Goal: Find specific page/section: Find specific page/section

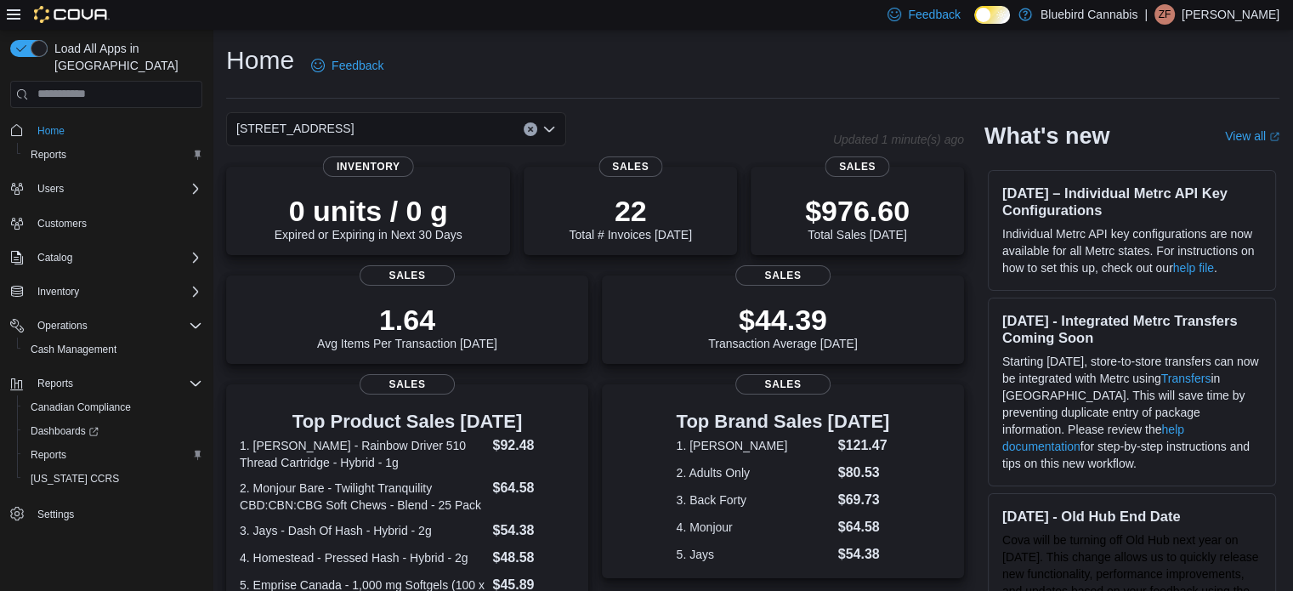
click at [286, 116] on div "[STREET_ADDRESS]" at bounding box center [396, 129] width 340 height 34
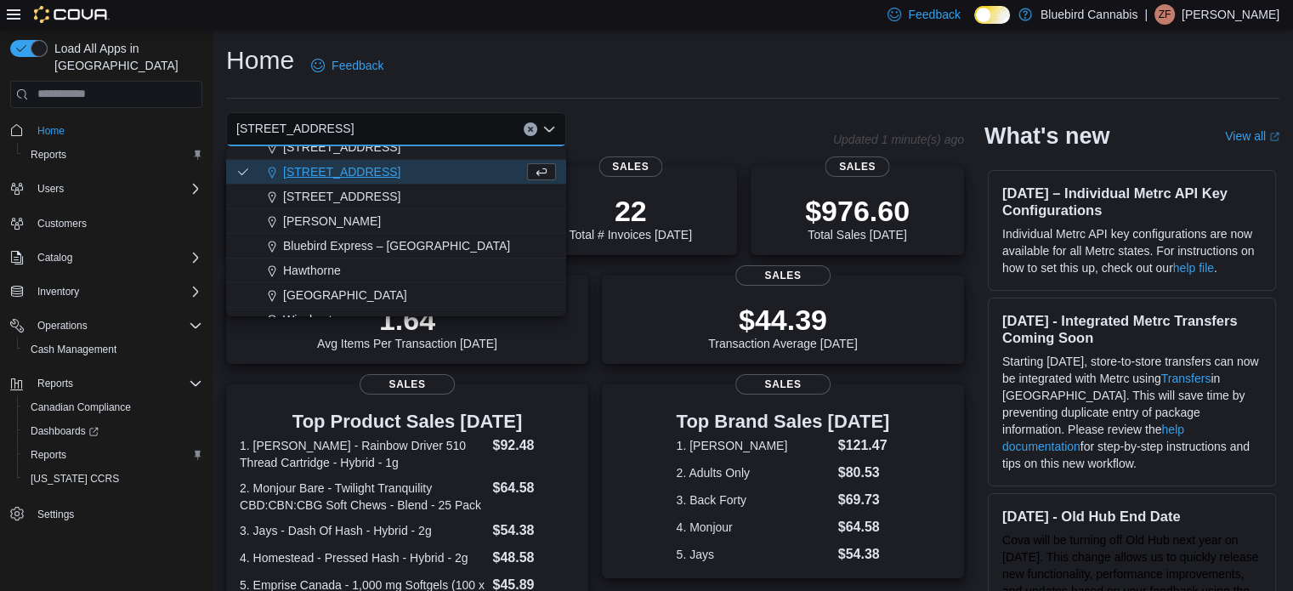
scroll to position [126, 0]
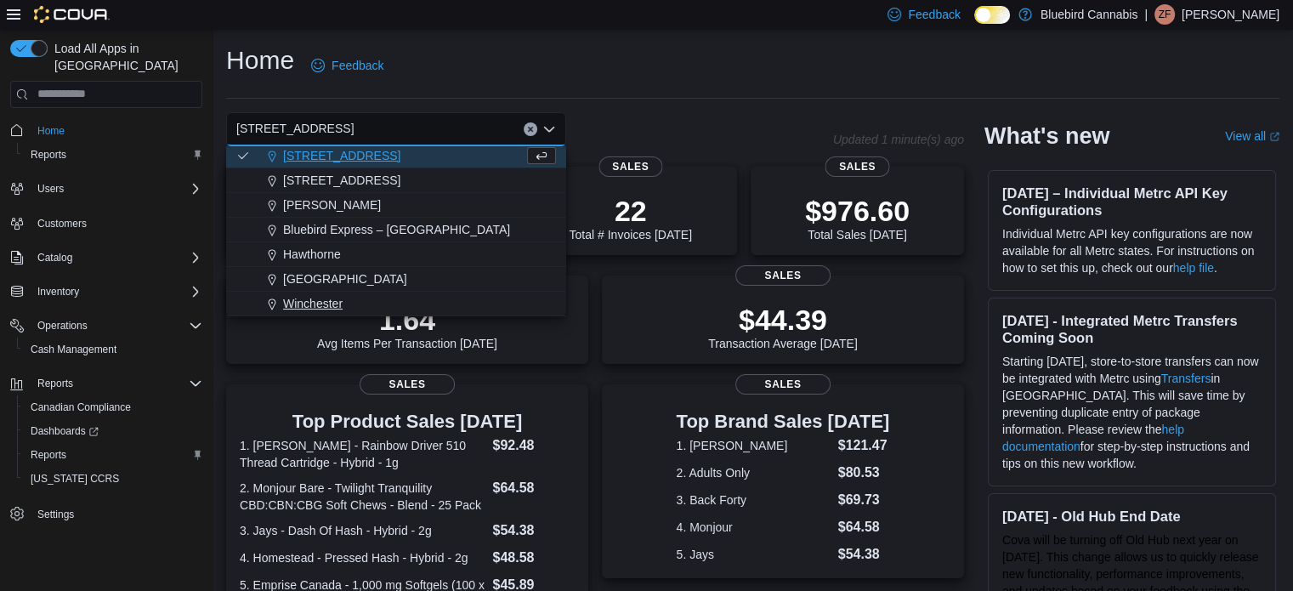
click at [293, 292] on button "Winchester" at bounding box center [396, 304] width 340 height 25
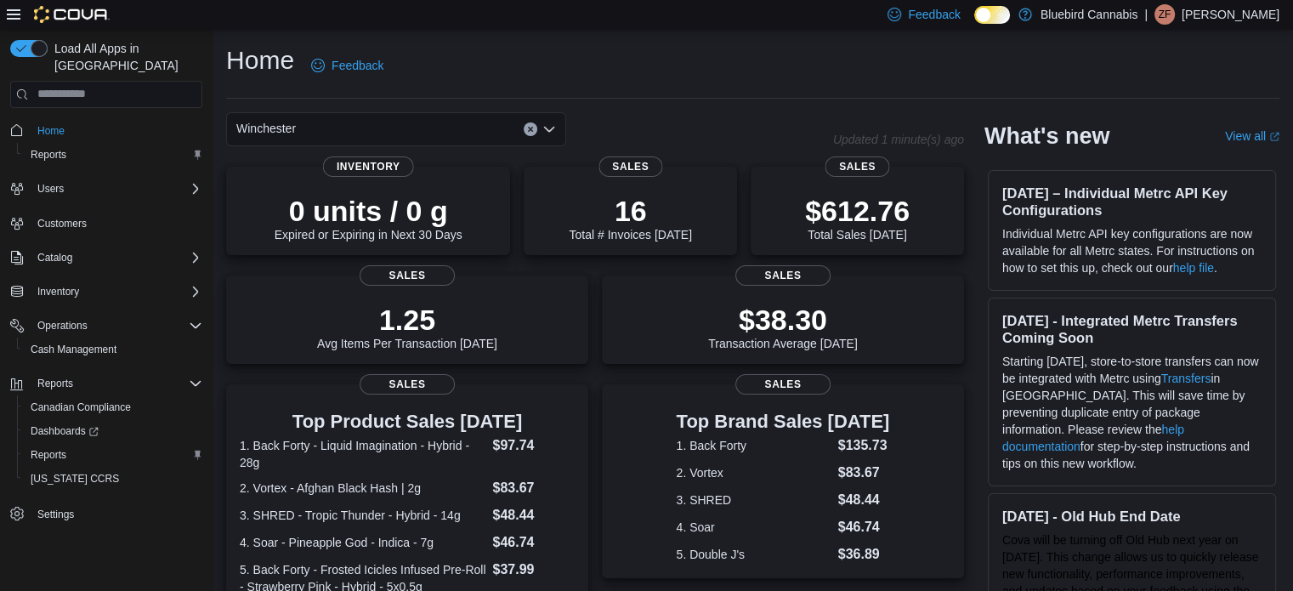
click at [343, 115] on div "Winchester" at bounding box center [396, 129] width 340 height 34
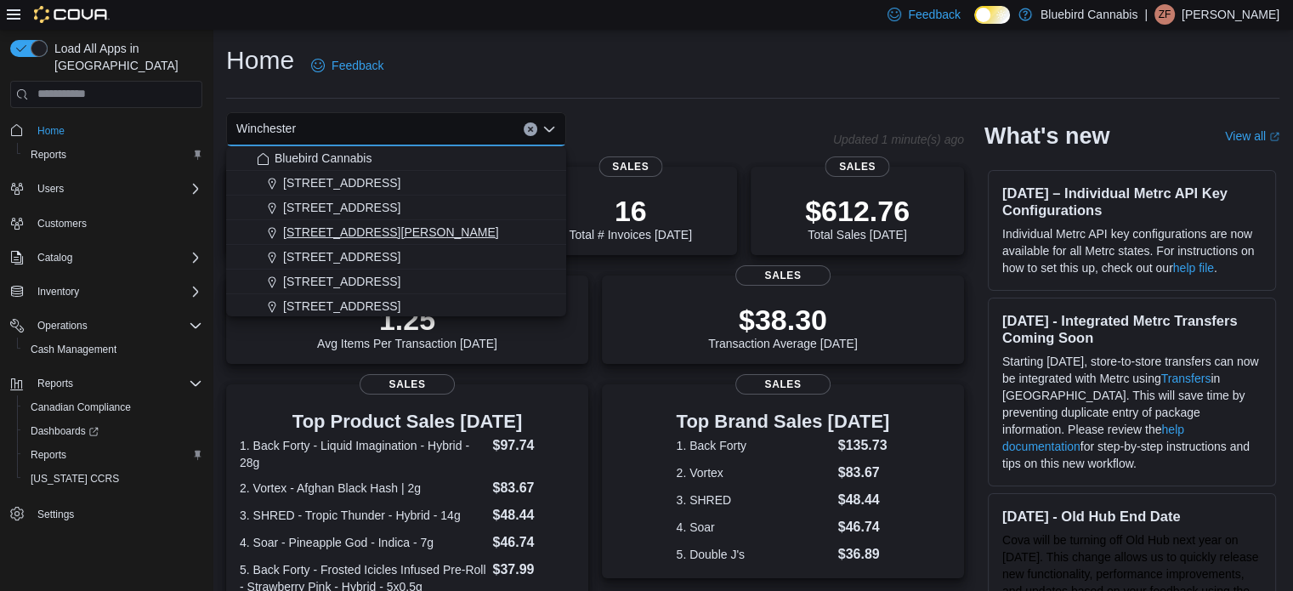
click at [323, 241] on span "[STREET_ADDRESS][PERSON_NAME]" at bounding box center [391, 232] width 216 height 17
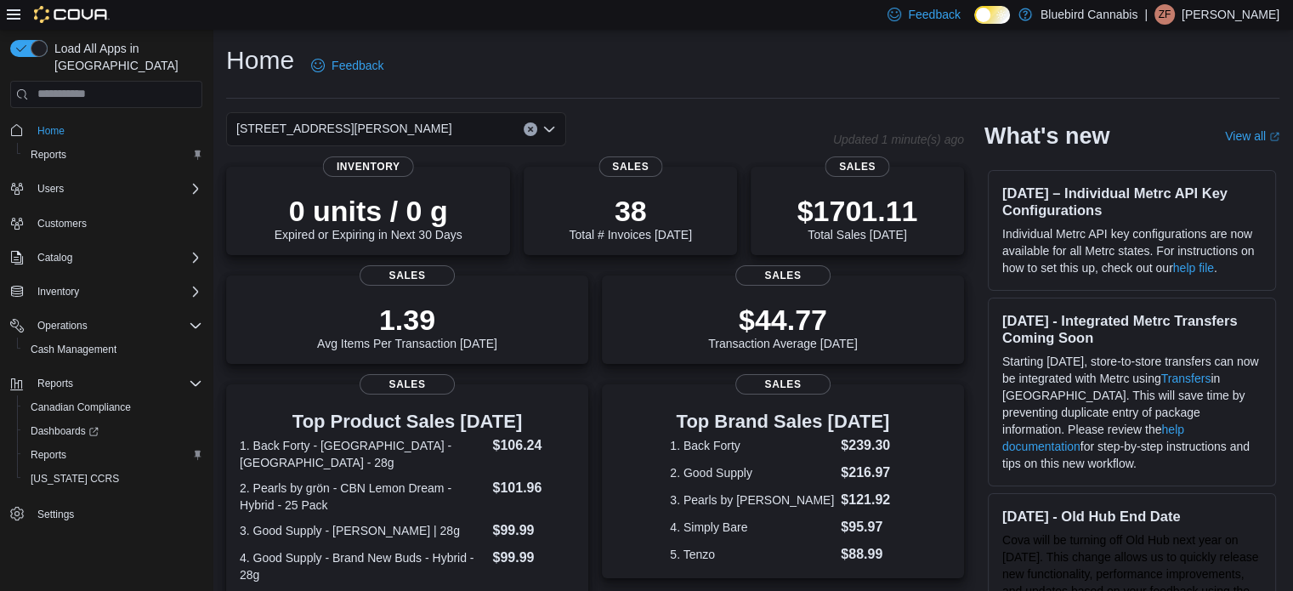
click at [375, 132] on span "[STREET_ADDRESS][PERSON_NAME]" at bounding box center [344, 128] width 216 height 20
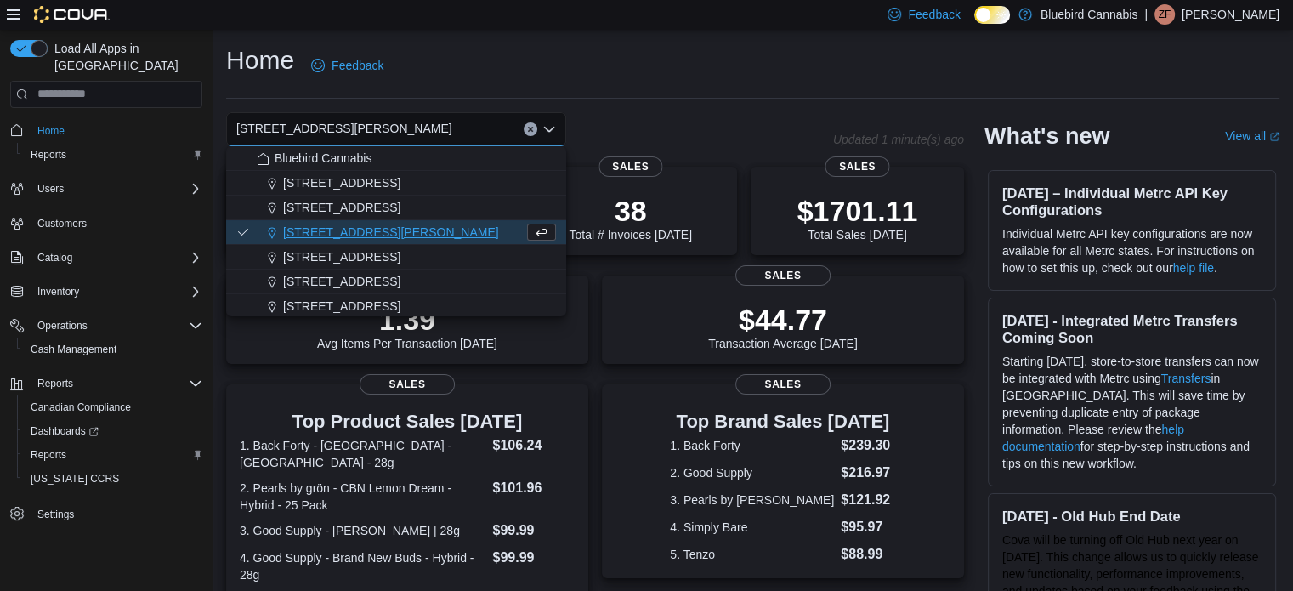
click at [354, 289] on span "[STREET_ADDRESS]" at bounding box center [341, 281] width 117 height 17
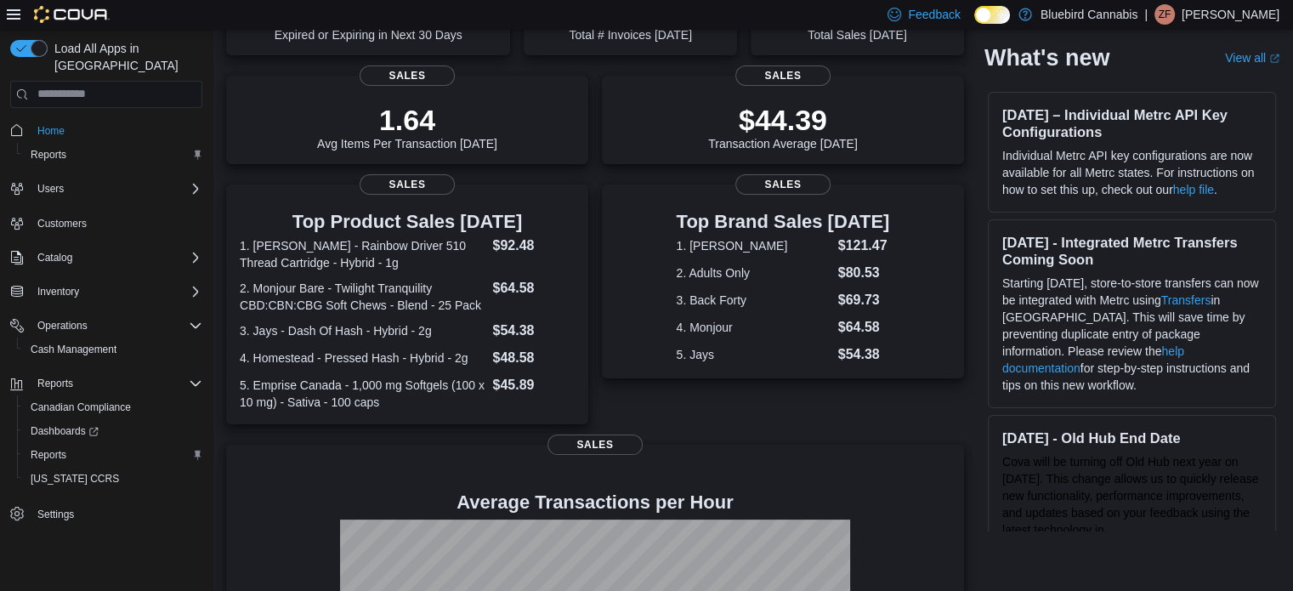
scroll to position [201, 0]
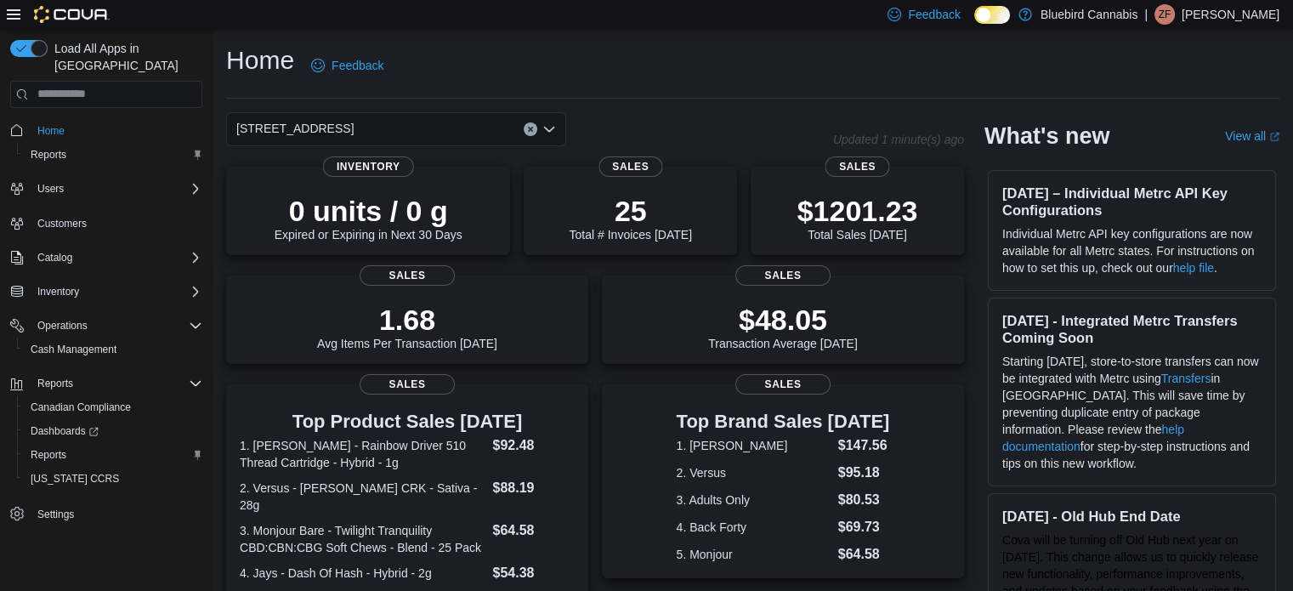
click at [331, 118] on span "[STREET_ADDRESS]" at bounding box center [294, 128] width 117 height 20
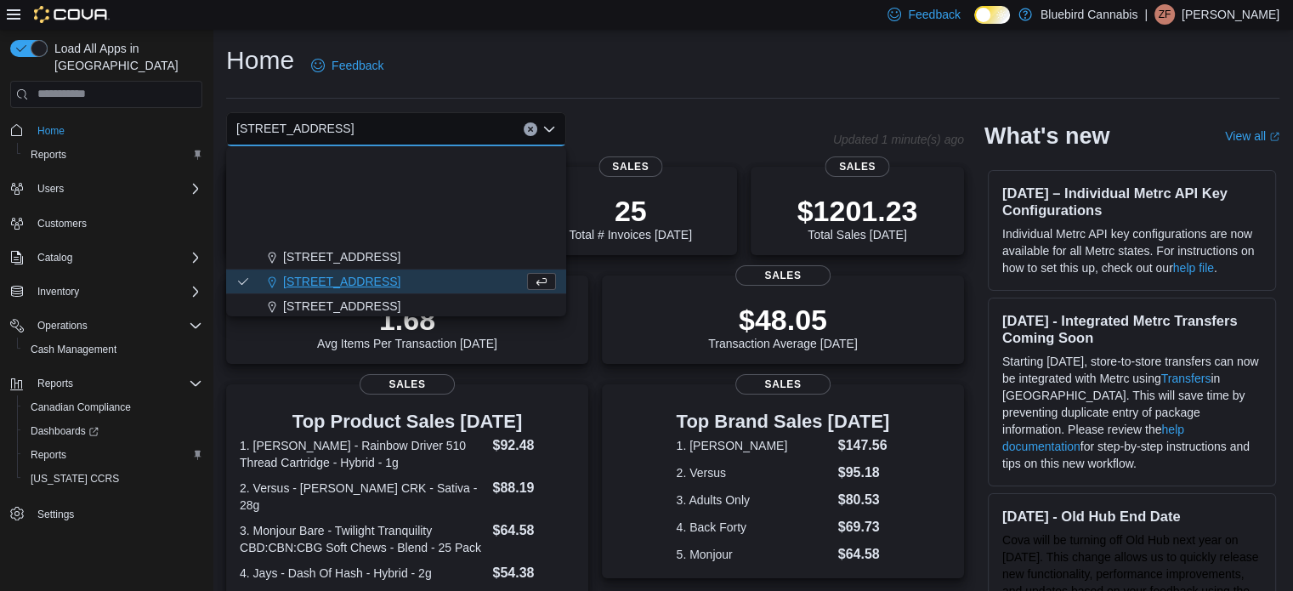
scroll to position [126, 0]
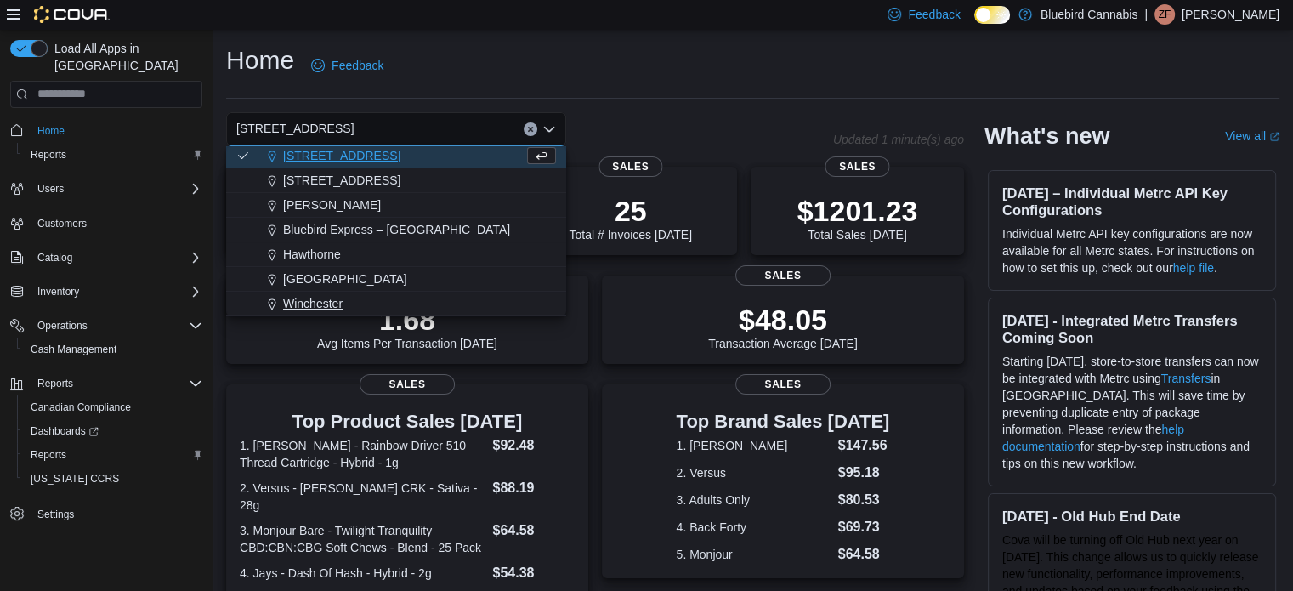
click at [289, 309] on span "Winchester" at bounding box center [313, 303] width 60 height 17
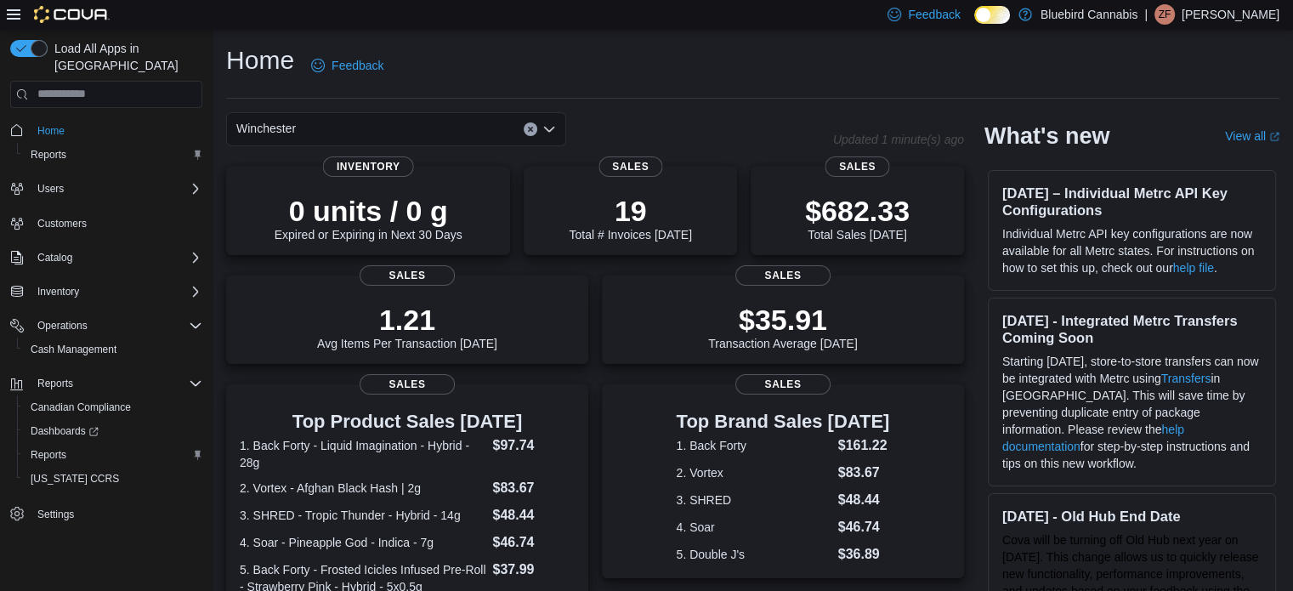
click at [452, 128] on div "Winchester Combo box. Selected. [GEOGRAPHIC_DATA]. Press Backspace to delete [G…" at bounding box center [396, 129] width 340 height 34
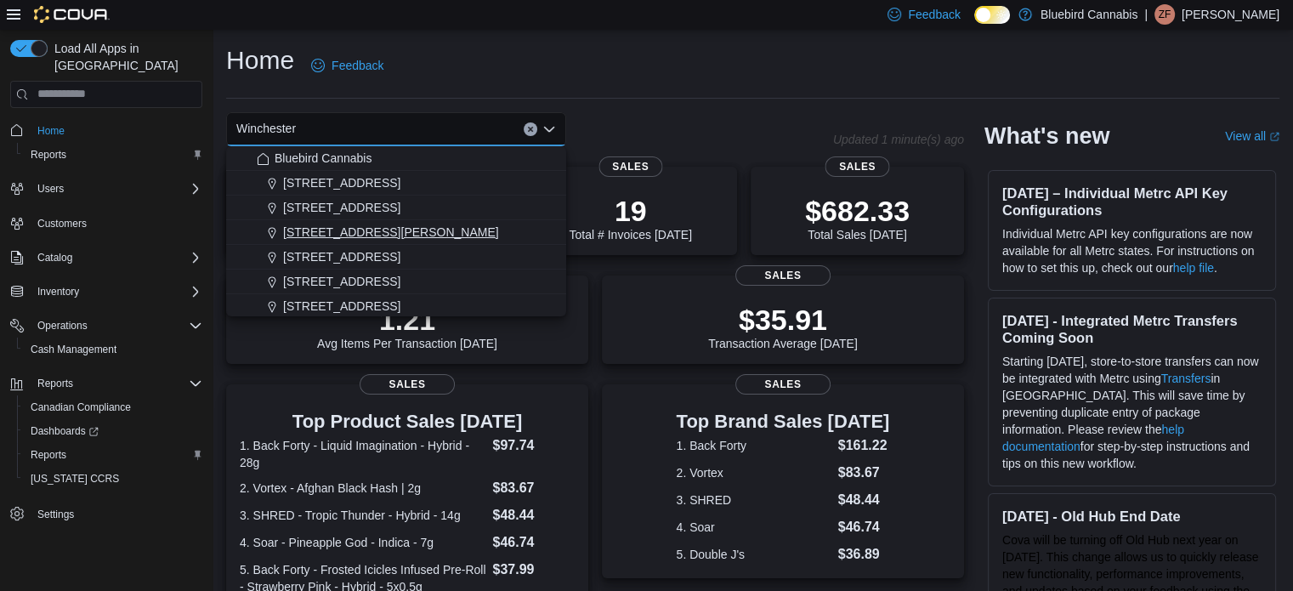
click at [381, 224] on span "[STREET_ADDRESS][PERSON_NAME]" at bounding box center [391, 232] width 216 height 17
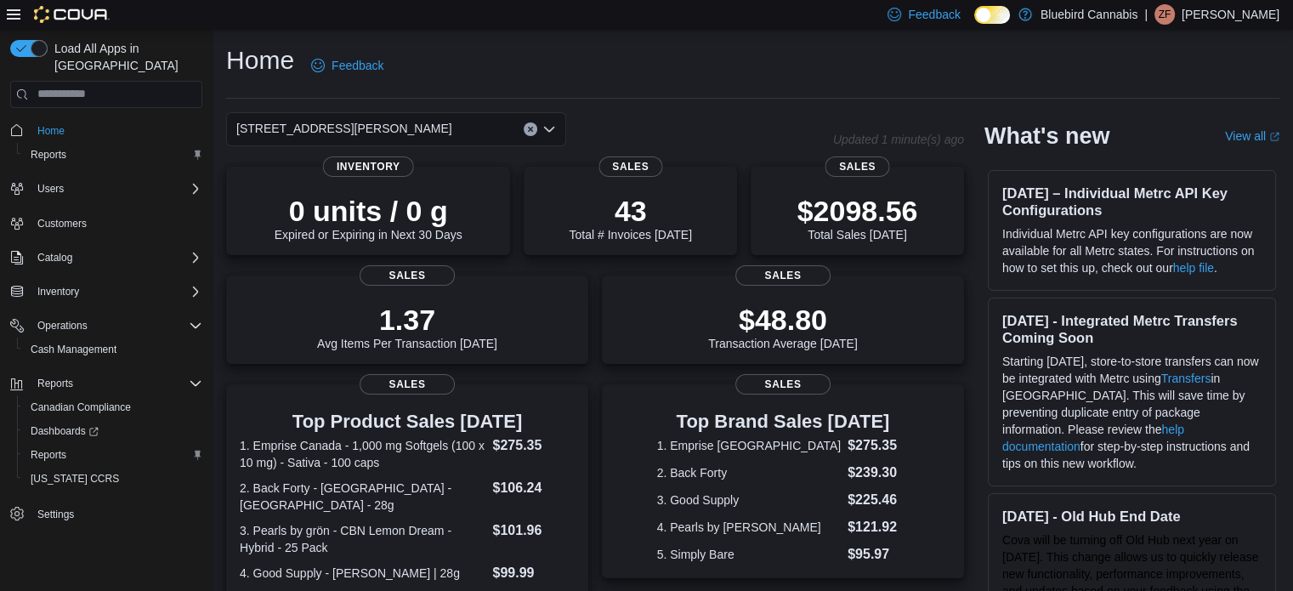
click at [394, 128] on span "[STREET_ADDRESS][PERSON_NAME]" at bounding box center [344, 128] width 216 height 20
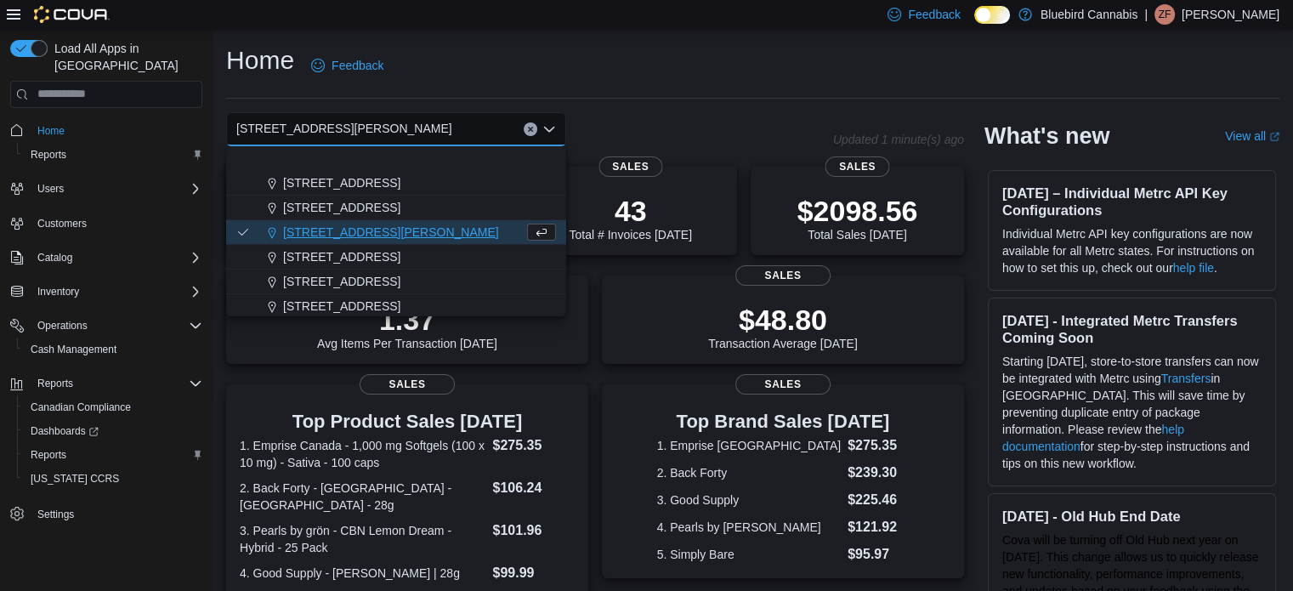
scroll to position [85, 0]
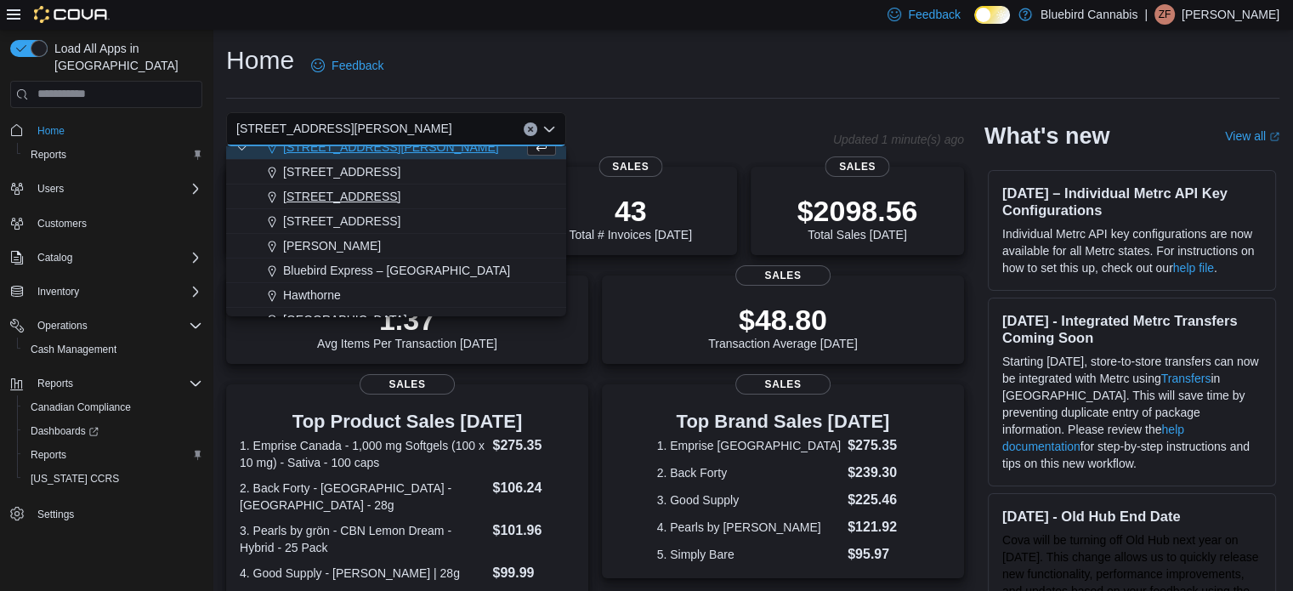
click at [389, 200] on span "[STREET_ADDRESS]" at bounding box center [341, 196] width 117 height 17
